Goal: Book appointment/travel/reservation

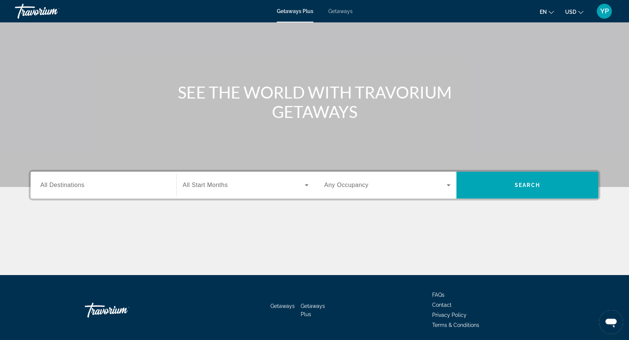
scroll to position [63, 0]
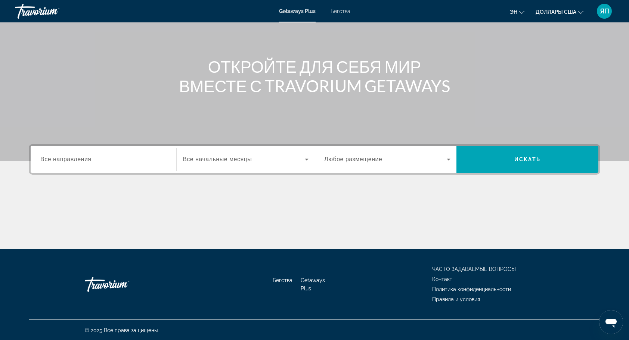
click at [74, 163] on input "Destination Все направления" at bounding box center [103, 159] width 126 height 9
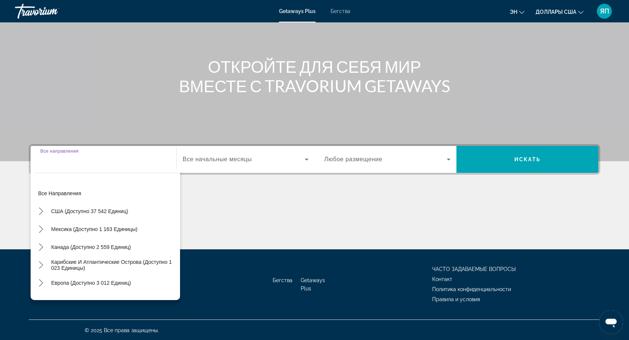
click at [73, 163] on input "Destination Все направления" at bounding box center [103, 159] width 126 height 9
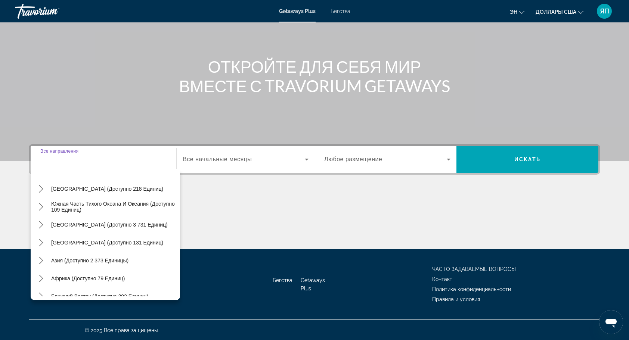
scroll to position [121, 0]
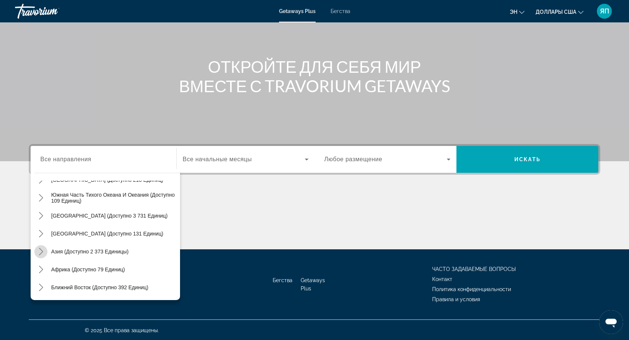
click at [36, 251] on mat-icon "Переключить Азию (доступно 2,373 единицы) подменю" at bounding box center [40, 251] width 13 height 13
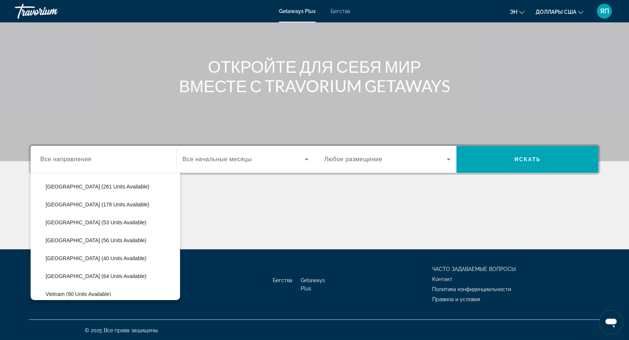
scroll to position [295, 0]
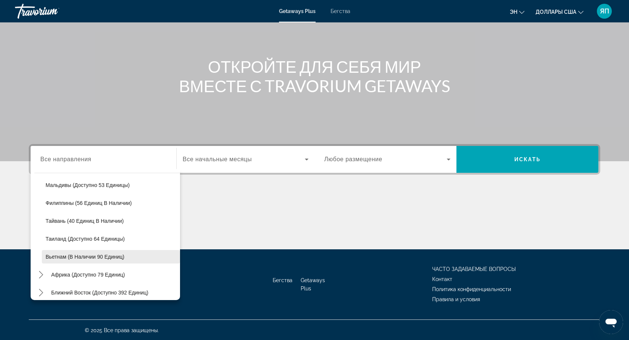
click at [92, 256] on span "Вьетнам (в наличии 90 единиц)" at bounding box center [85, 257] width 79 height 6
type input "**********"
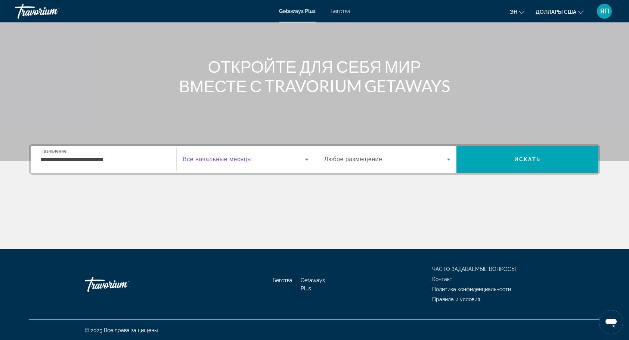
click at [279, 157] on span "Виджет поиска" at bounding box center [244, 159] width 122 height 9
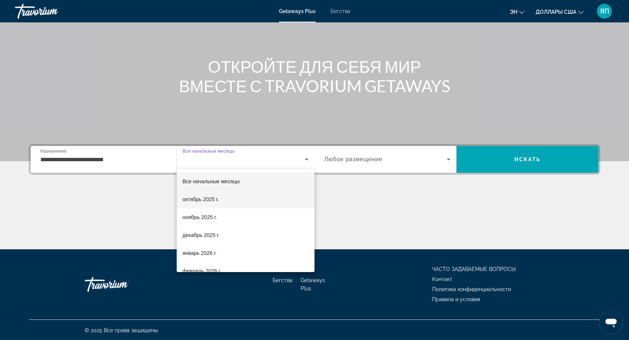
click at [220, 197] on mat-option "октябрь 2025 г." at bounding box center [246, 200] width 138 height 18
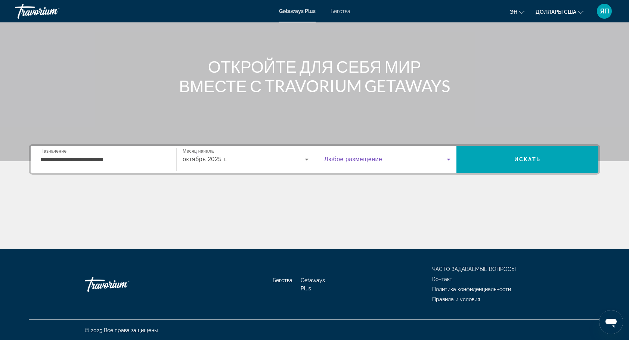
click at [406, 160] on span "Виджет поиска" at bounding box center [385, 159] width 123 height 9
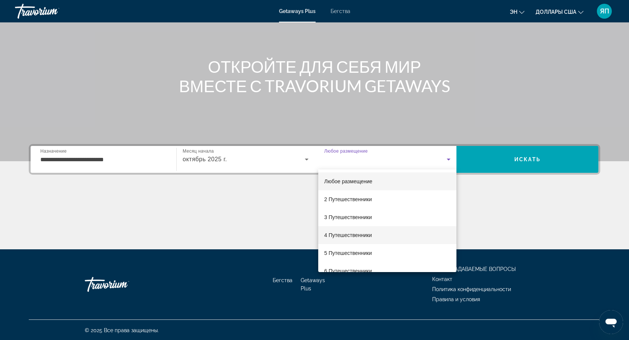
click at [354, 234] on font "4 Путешественники" at bounding box center [348, 235] width 48 height 6
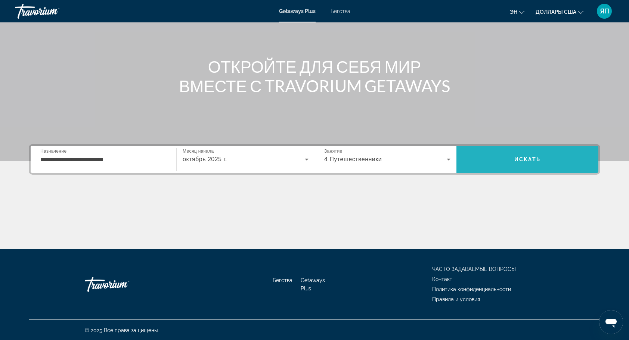
click at [537, 162] on span "Искать" at bounding box center [527, 160] width 26 height 6
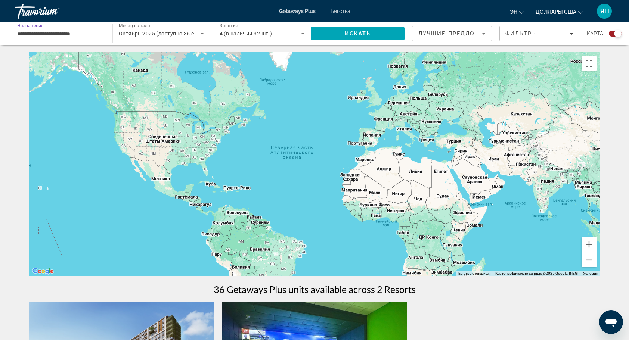
click at [50, 33] on input "**********" at bounding box center [60, 34] width 86 height 9
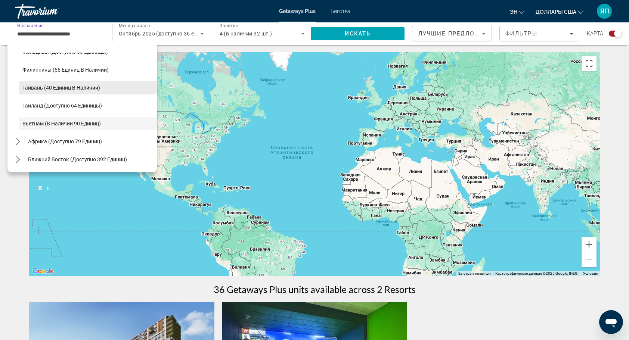
scroll to position [263, 0]
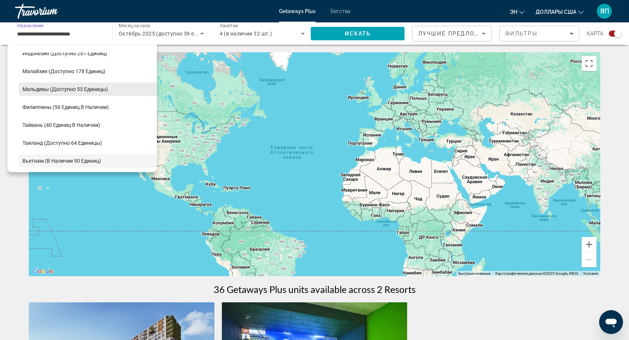
click at [81, 91] on span "Мальдивы (доступно 53 единицы)" at bounding box center [65, 89] width 86 height 6
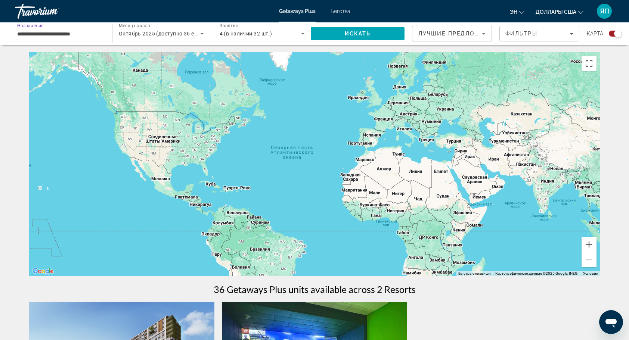
type input "**********"
click at [365, 33] on span "Искать" at bounding box center [358, 34] width 26 height 6
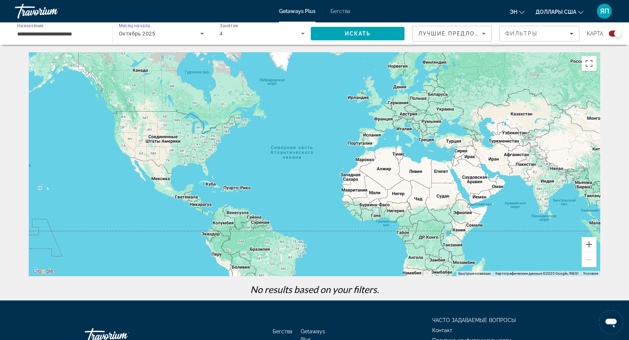
click at [202, 34] on icon "Виджет поиска" at bounding box center [202, 33] width 9 height 9
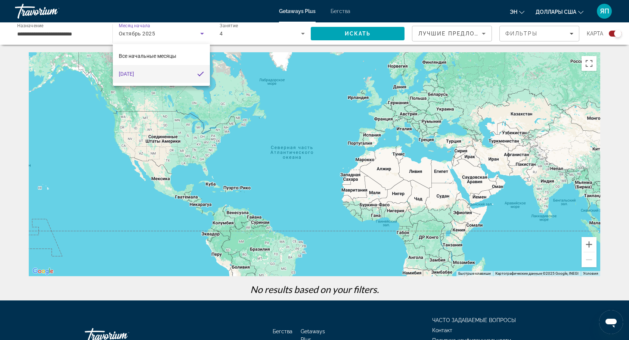
click at [191, 72] on mat-option "October 2025" at bounding box center [161, 74] width 97 height 18
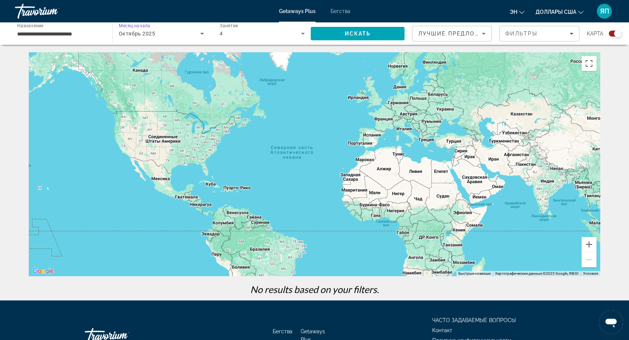
click at [143, 36] on span "Октябрь 2025" at bounding box center [137, 34] width 36 height 6
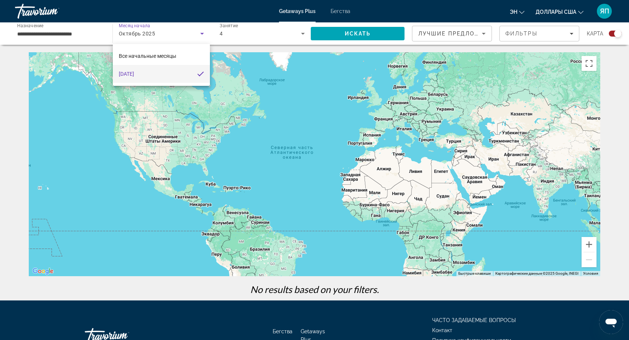
click at [71, 38] on div at bounding box center [314, 170] width 629 height 340
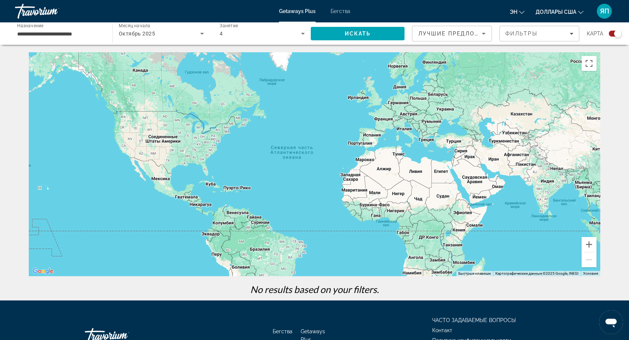
click at [72, 35] on input "**********" at bounding box center [60, 34] width 86 height 9
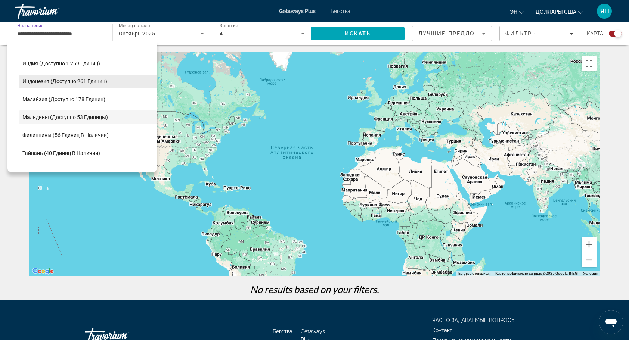
scroll to position [242, 0]
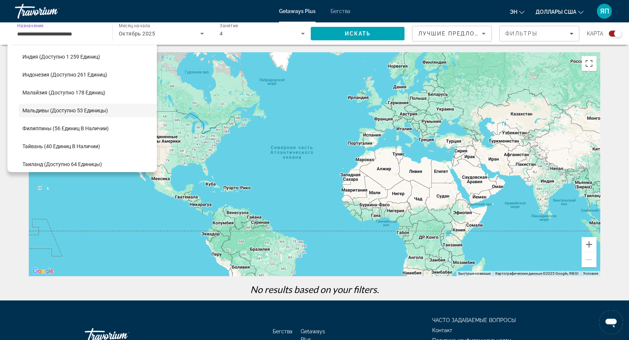
click at [103, 106] on span "Выберите направление: Мальдивы (доступно 53 единицы)" at bounding box center [88, 111] width 138 height 18
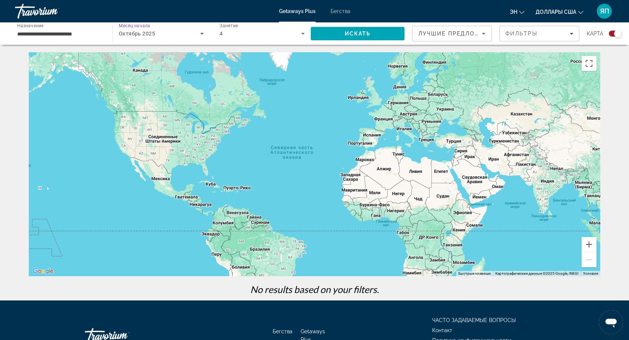
click at [203, 35] on icon "Виджет поиска" at bounding box center [202, 33] width 9 height 9
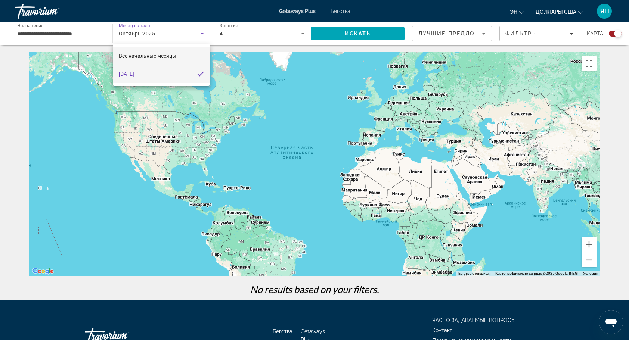
click at [177, 59] on mat-option "Все начальные месяцы" at bounding box center [161, 56] width 97 height 18
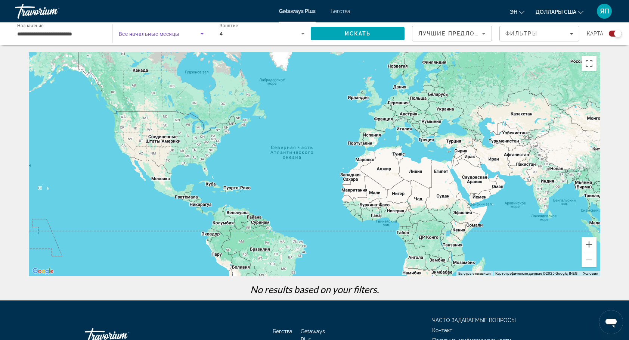
click at [180, 34] on span "Виджет поиска" at bounding box center [159, 33] width 81 height 9
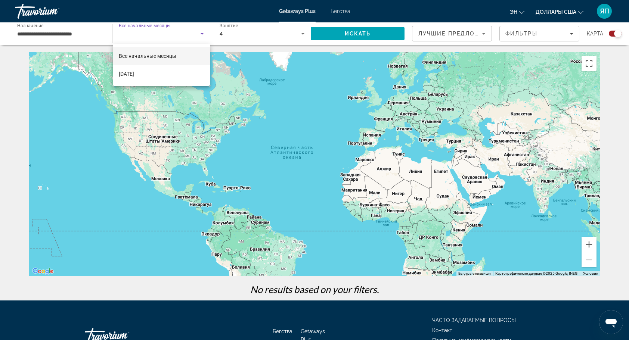
click at [193, 30] on div at bounding box center [314, 170] width 629 height 340
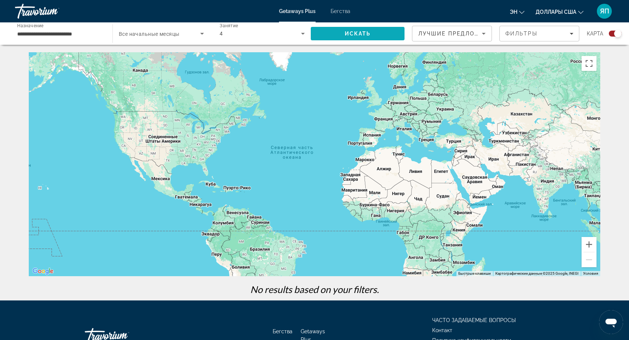
click at [367, 33] on span "Искать" at bounding box center [358, 34] width 26 height 6
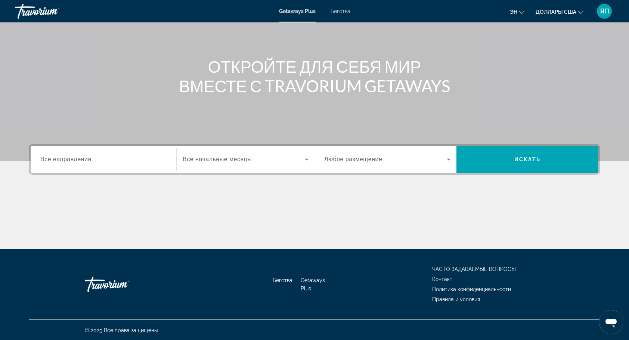
scroll to position [63, 0]
click at [150, 162] on input "Destination Все направления" at bounding box center [103, 159] width 126 height 9
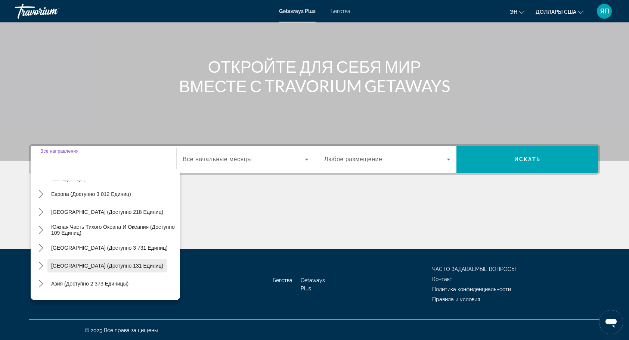
scroll to position [121, 0]
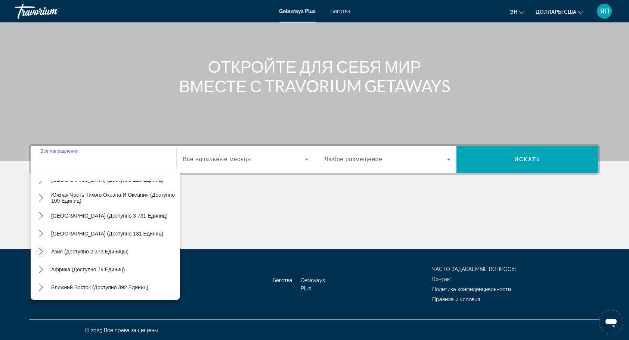
click at [42, 253] on icon "Переключить Азию (доступно 2,373 единицы) подменю" at bounding box center [40, 251] width 7 height 7
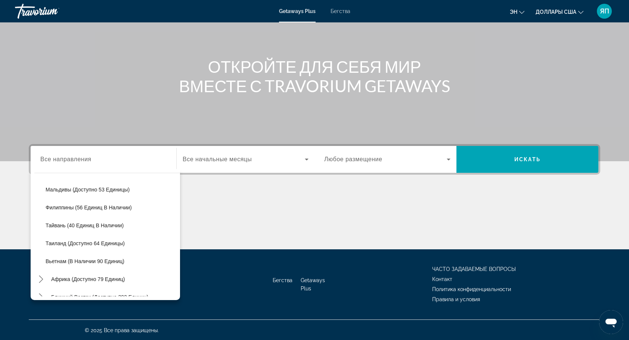
scroll to position [295, 0]
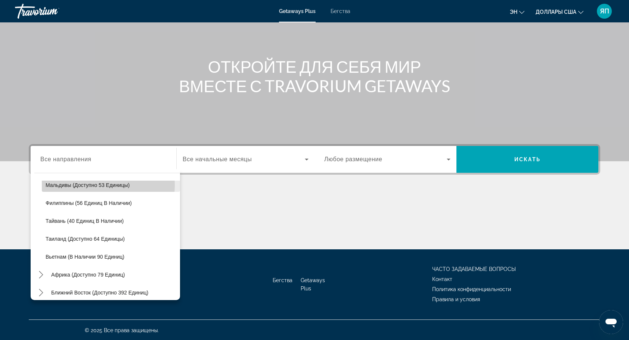
click at [102, 185] on span "Мальдивы (доступно 53 единицы)" at bounding box center [88, 185] width 84 height 6
type input "**********"
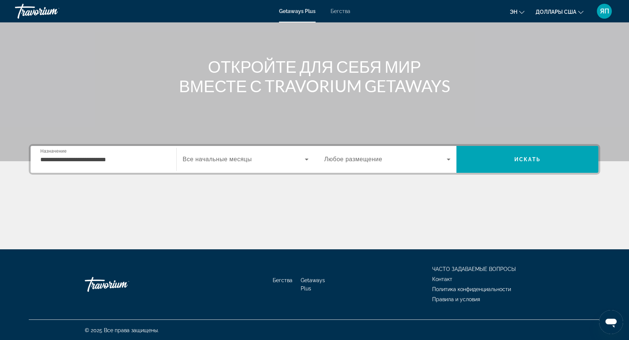
click at [281, 164] on div "Виджет поиска" at bounding box center [246, 159] width 126 height 21
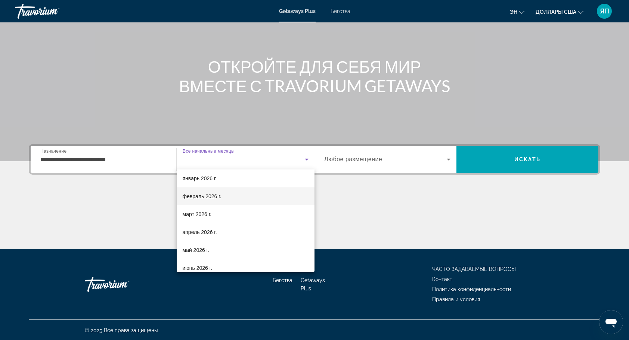
scroll to position [0, 0]
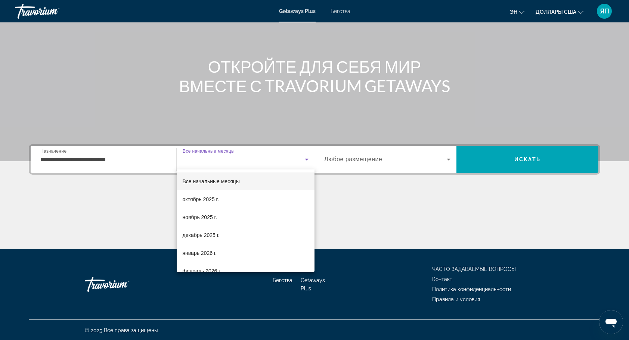
click at [245, 181] on mat-option "Все начальные месяцы" at bounding box center [246, 182] width 138 height 18
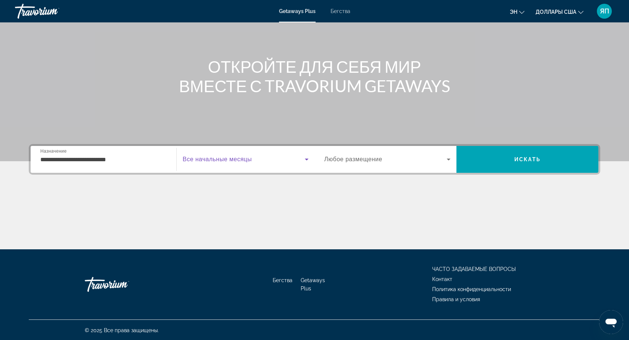
click at [437, 163] on span "Виджет поиска" at bounding box center [385, 159] width 123 height 9
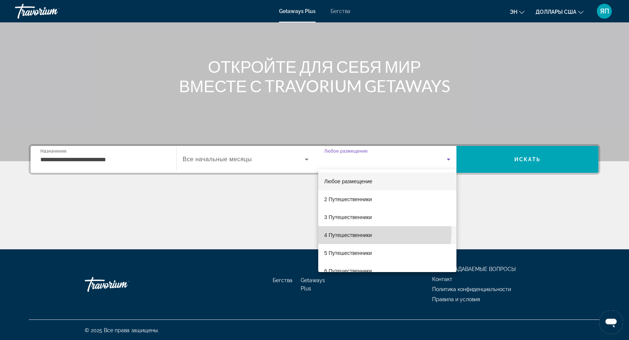
click at [345, 231] on span "4 Путешественники" at bounding box center [348, 235] width 48 height 9
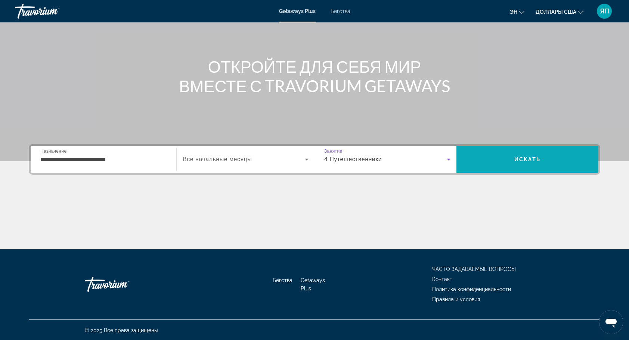
click at [524, 159] on span "Искать" at bounding box center [527, 160] width 26 height 6
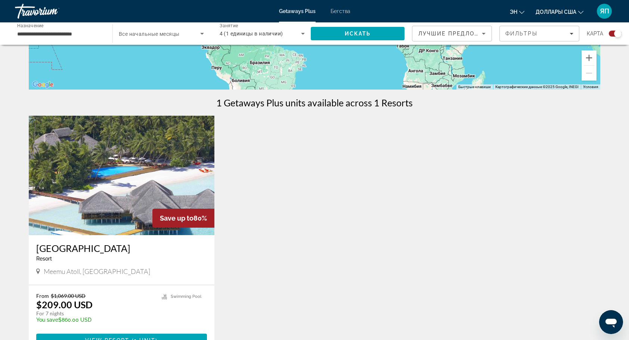
scroll to position [262, 0]
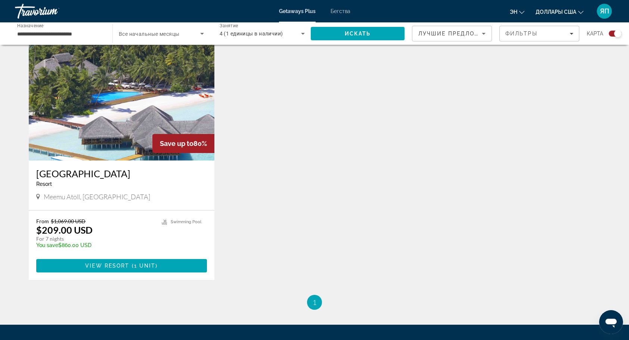
click at [84, 172] on h3 "[GEOGRAPHIC_DATA]" at bounding box center [121, 173] width 171 height 11
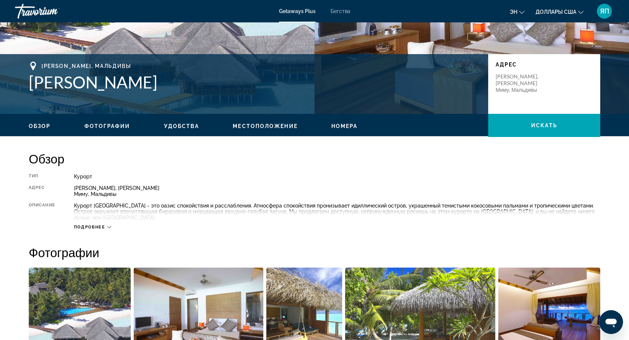
scroll to position [149, 0]
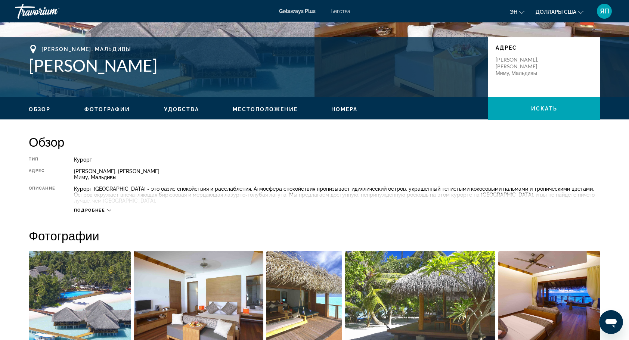
click at [102, 209] on span "Подробнее" at bounding box center [89, 210] width 31 height 5
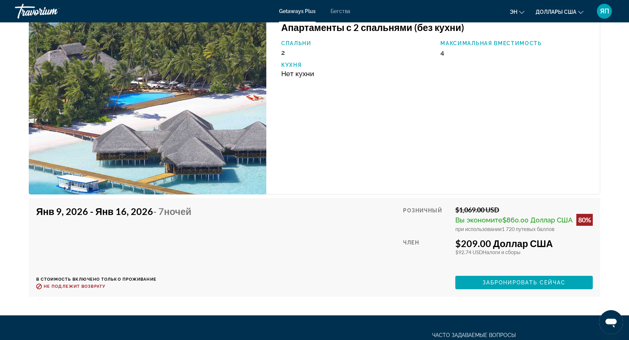
scroll to position [1457, 0]
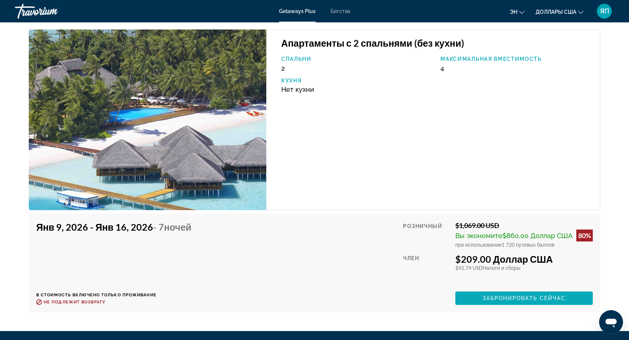
click at [480, 297] on span "Основное содержание" at bounding box center [523, 299] width 137 height 18
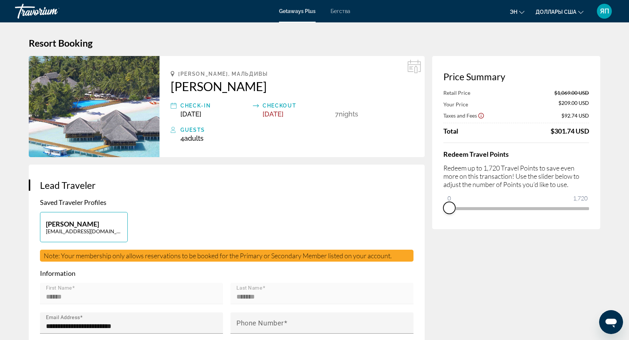
drag, startPoint x: 583, startPoint y: 217, endPoint x: 413, endPoint y: 217, distance: 169.6
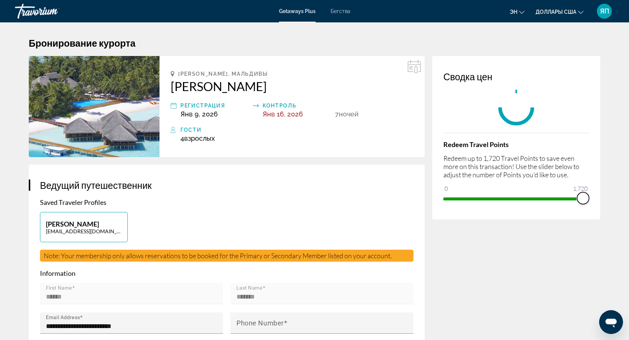
drag, startPoint x: 446, startPoint y: 197, endPoint x: 597, endPoint y: 196, distance: 150.6
click at [597, 196] on div "Сводка цен Redeem Travel Points Redeem up to 1,720 Travel Points to save even m…" at bounding box center [516, 138] width 168 height 164
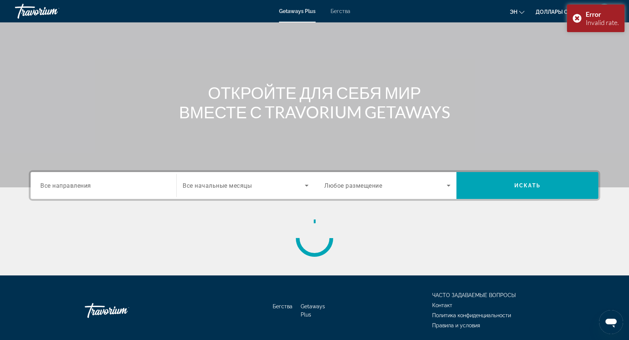
scroll to position [63, 0]
